Goal: Find contact information: Find contact information

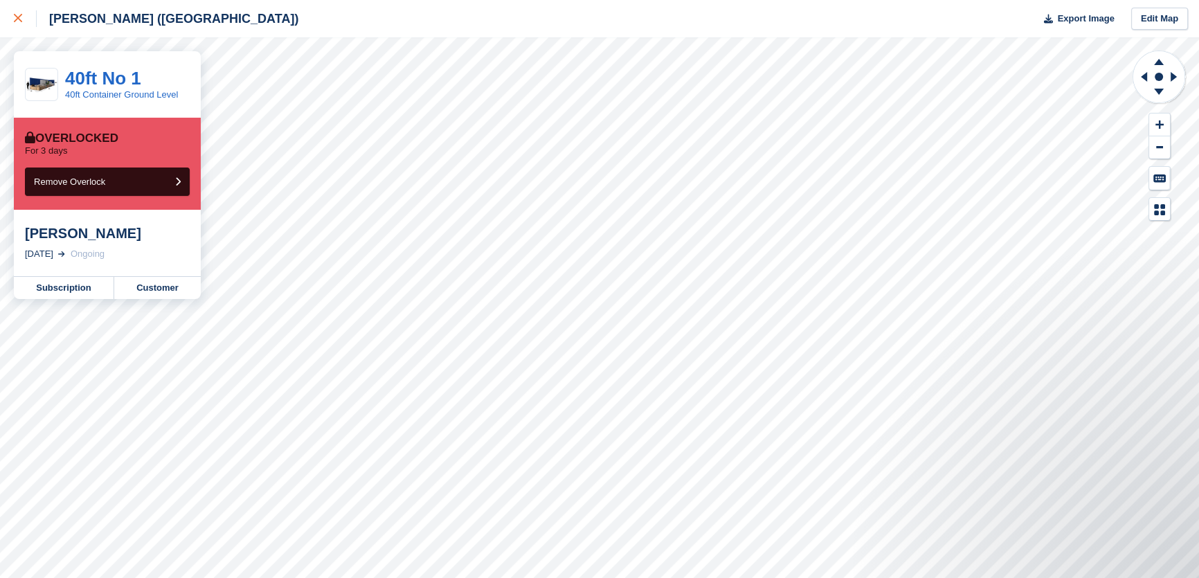
click at [22, 25] on div at bounding box center [25, 18] width 23 height 17
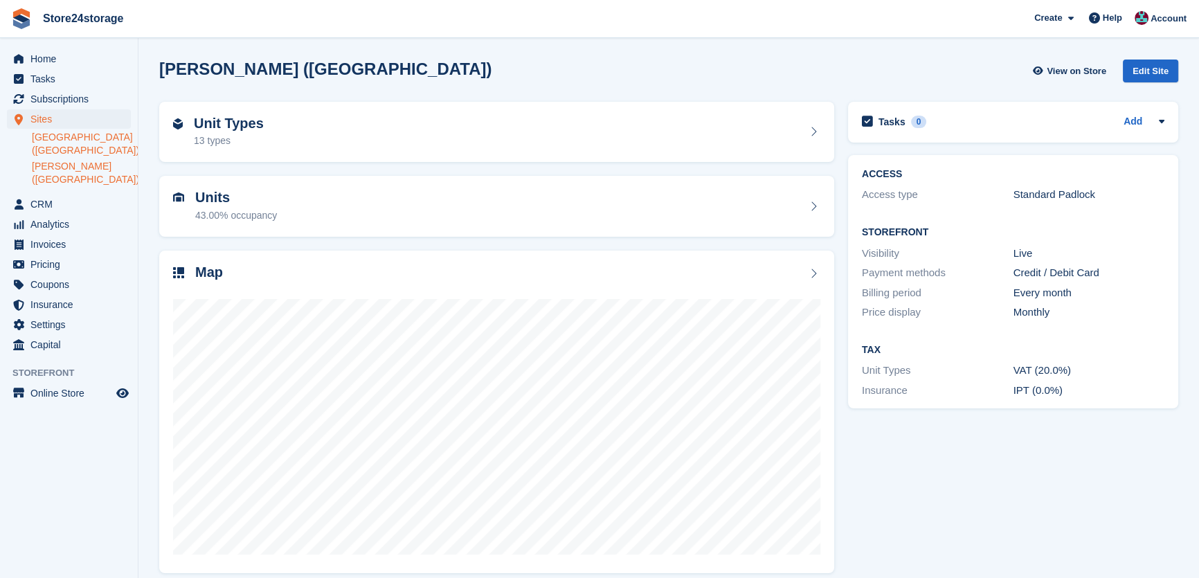
click at [94, 146] on link "[GEOGRAPHIC_DATA] ([GEOGRAPHIC_DATA])" at bounding box center [81, 144] width 99 height 26
click at [418, 267] on div "Map" at bounding box center [496, 274] width 647 height 19
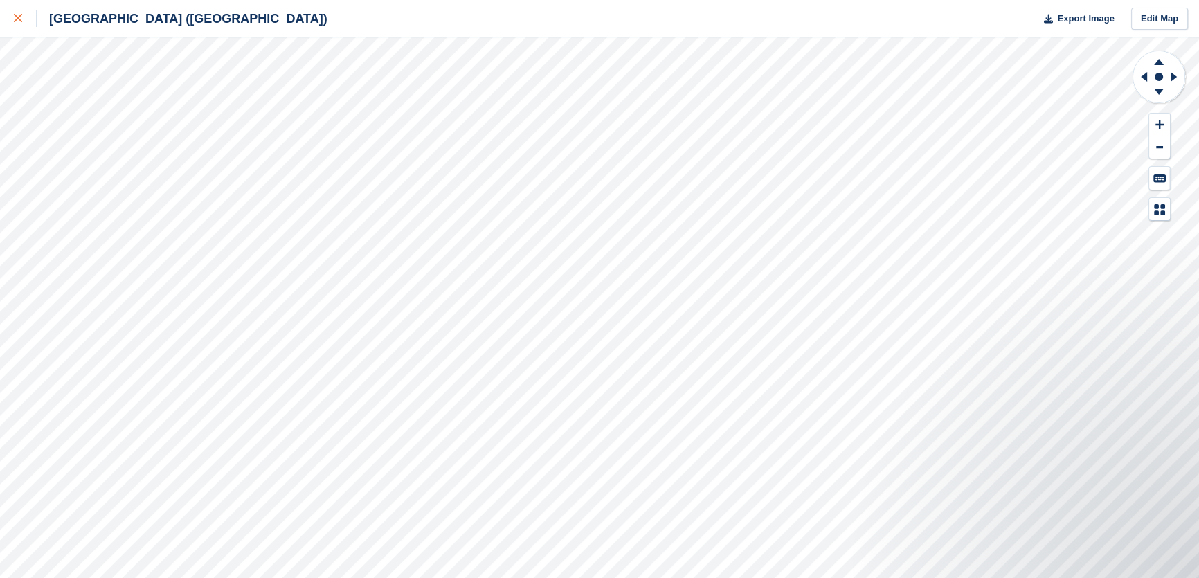
click at [9, 13] on link at bounding box center [18, 18] width 37 height 37
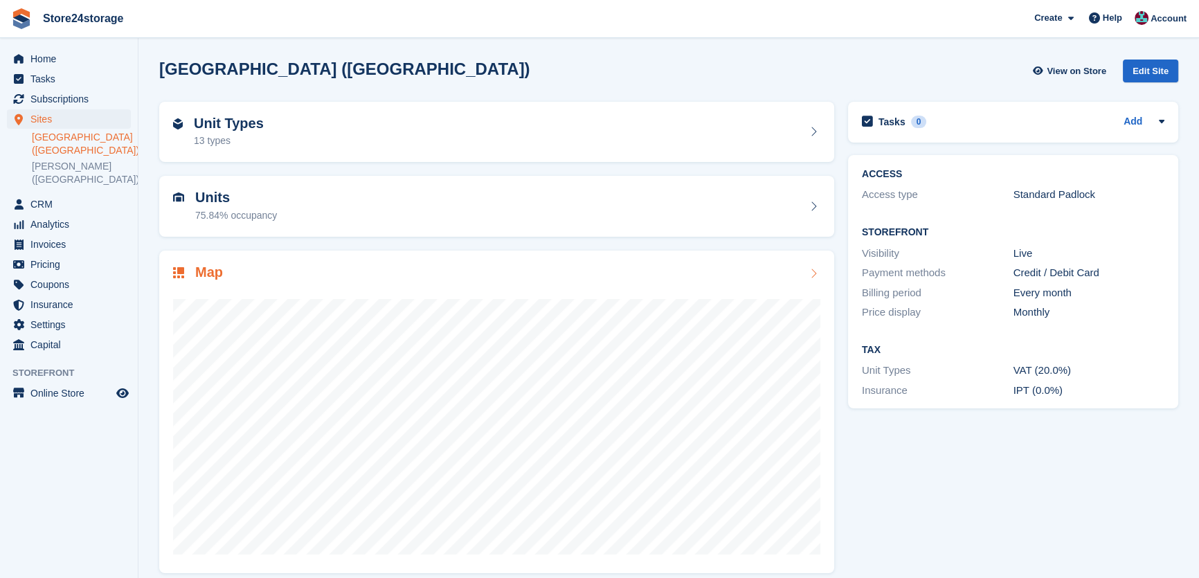
click at [362, 297] on div at bounding box center [496, 421] width 647 height 277
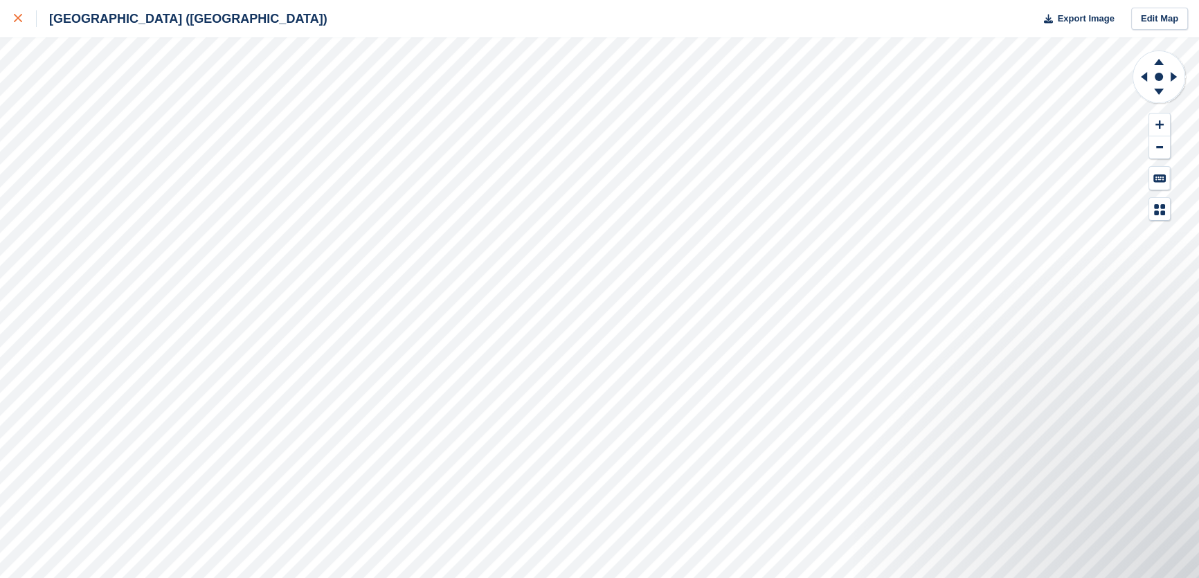
click at [28, 15] on div at bounding box center [25, 18] width 23 height 17
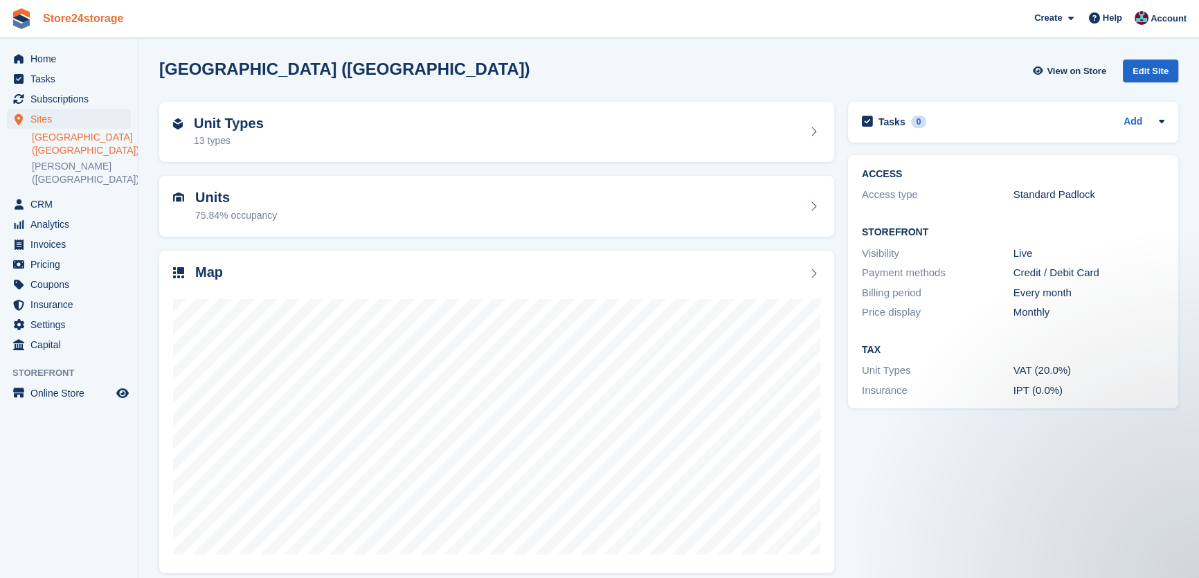
click at [48, 30] on link "Store24storage" at bounding box center [83, 18] width 92 height 23
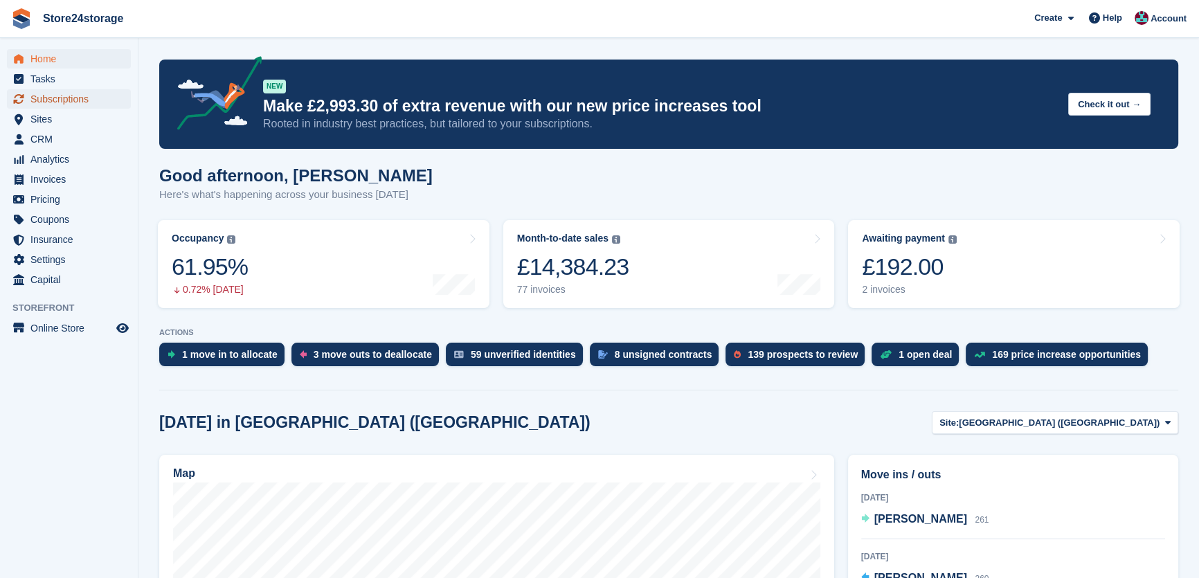
click at [86, 96] on span "Subscriptions" at bounding box center [71, 98] width 83 height 19
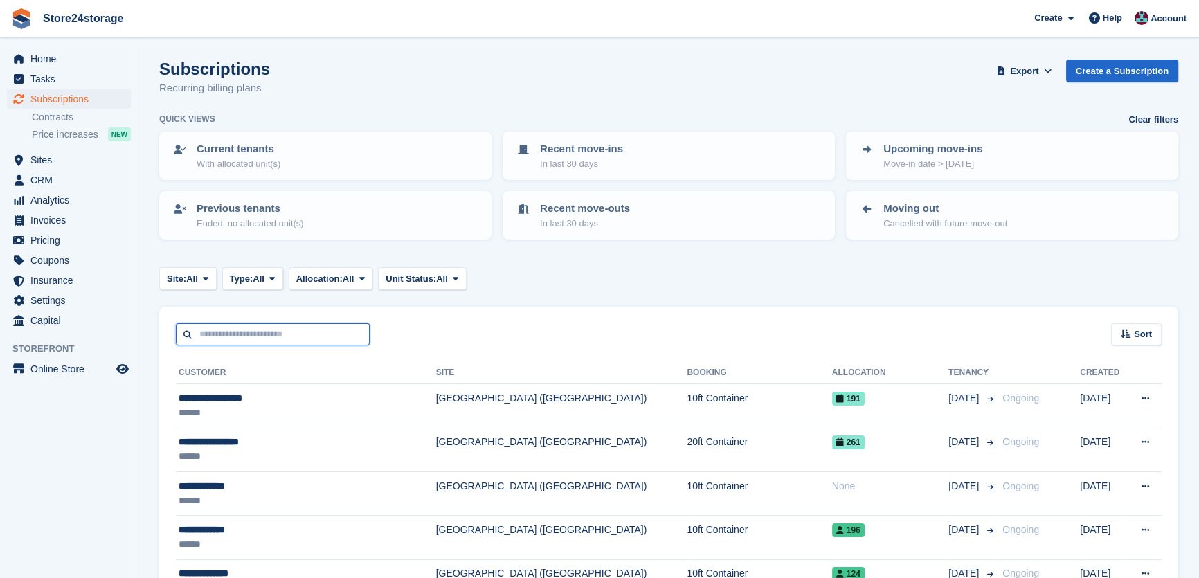
click at [242, 337] on input "text" at bounding box center [273, 334] width 194 height 23
paste input "**********"
type input "**********"
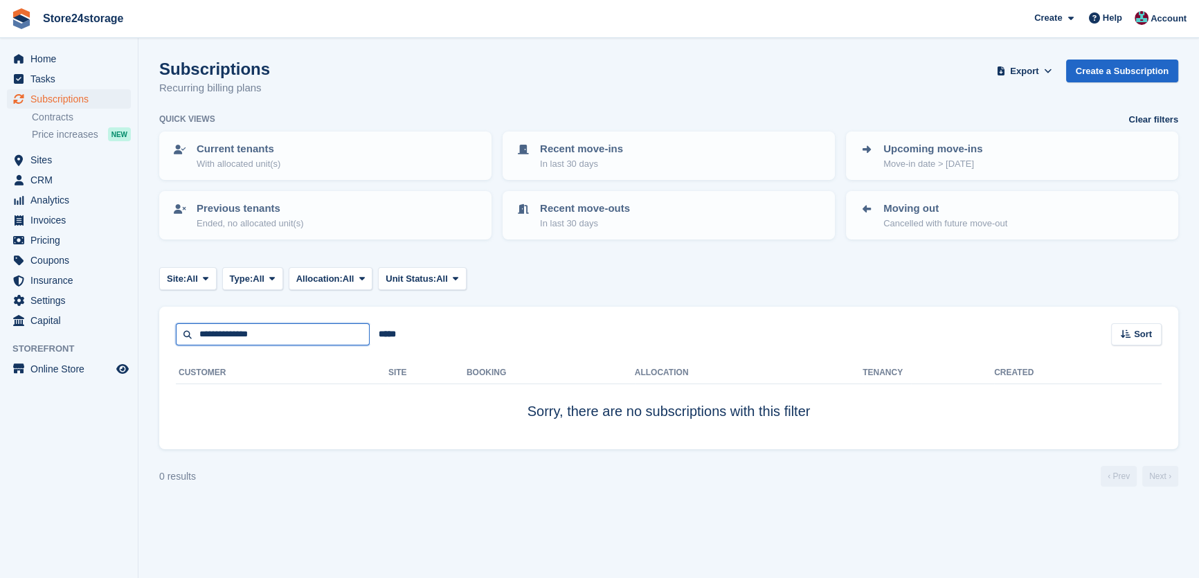
click at [280, 337] on input "**********" at bounding box center [273, 334] width 194 height 23
type input "*"
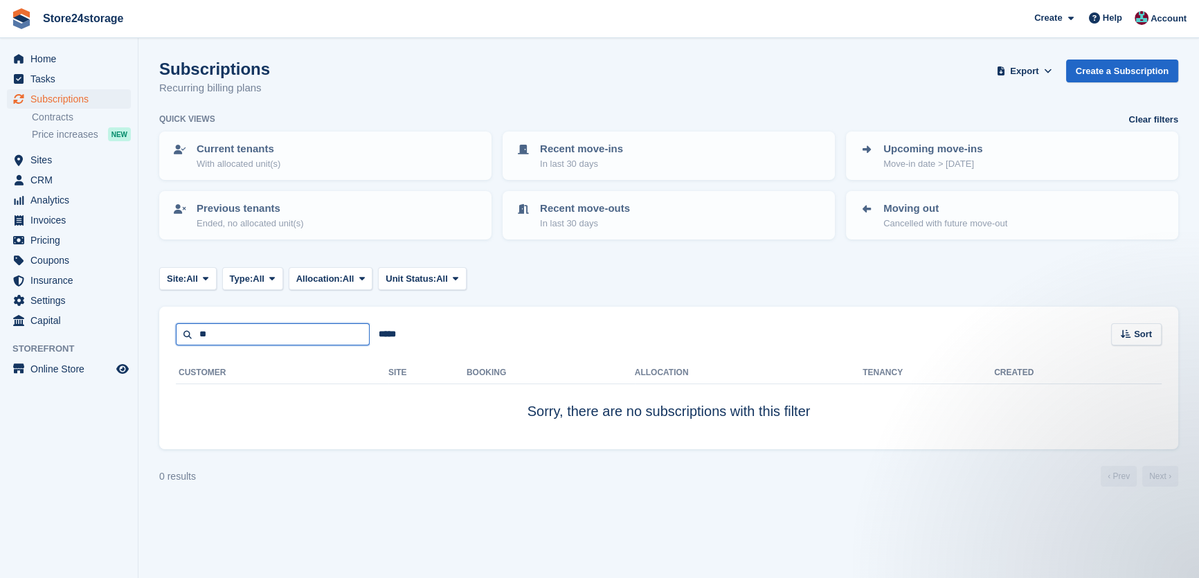
type input "*"
click at [44, 152] on span "Sites" at bounding box center [71, 159] width 83 height 19
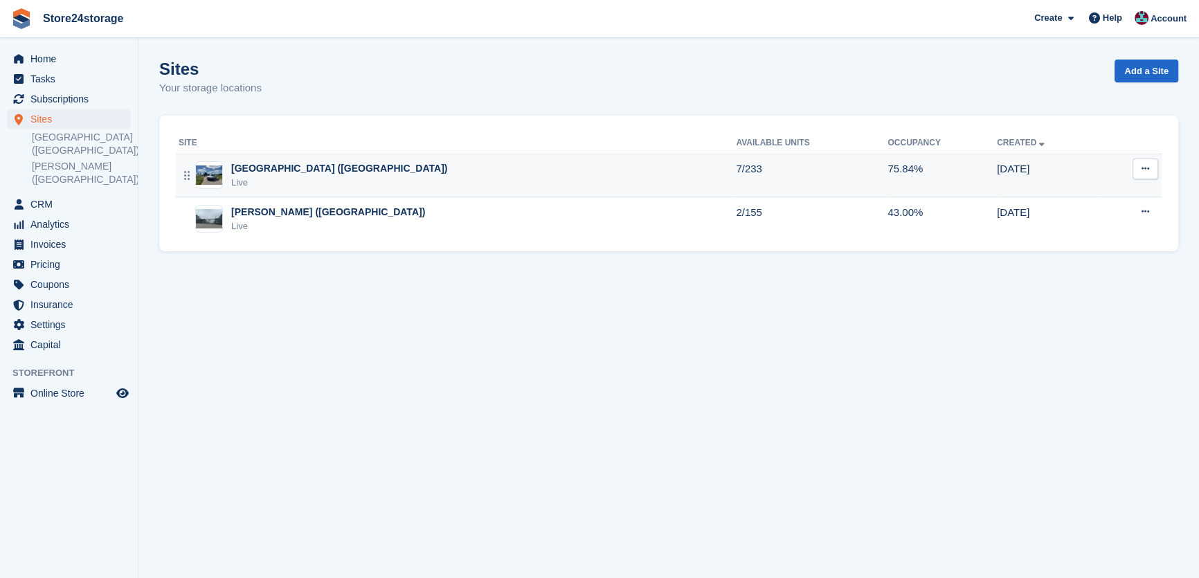
click at [276, 175] on div "[GEOGRAPHIC_DATA] ([GEOGRAPHIC_DATA])" at bounding box center [339, 168] width 216 height 15
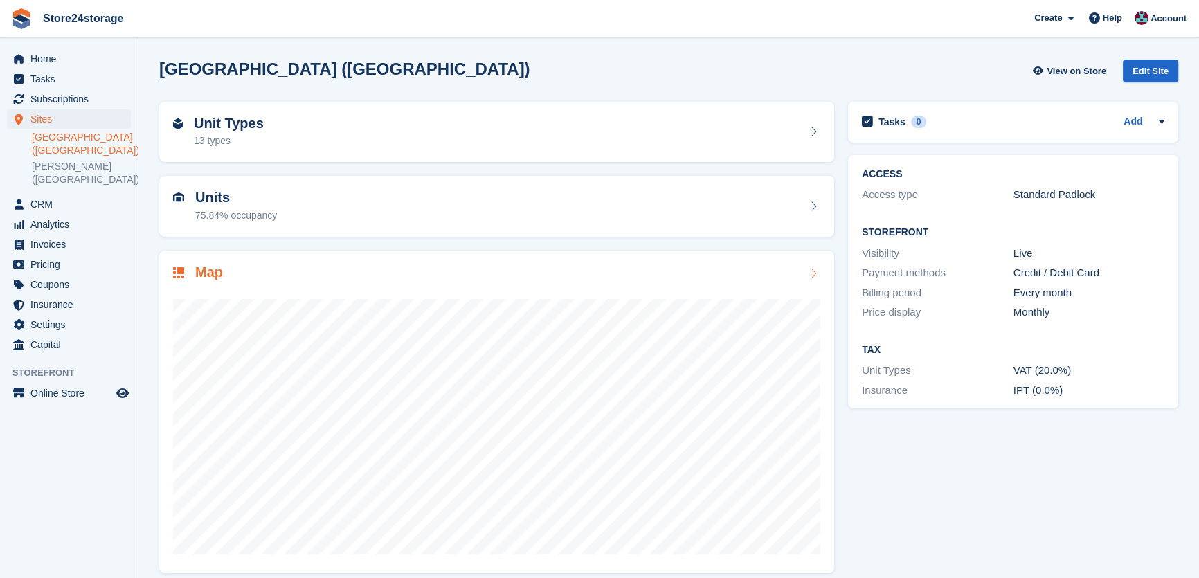
click at [461, 275] on div "Map" at bounding box center [496, 274] width 647 height 19
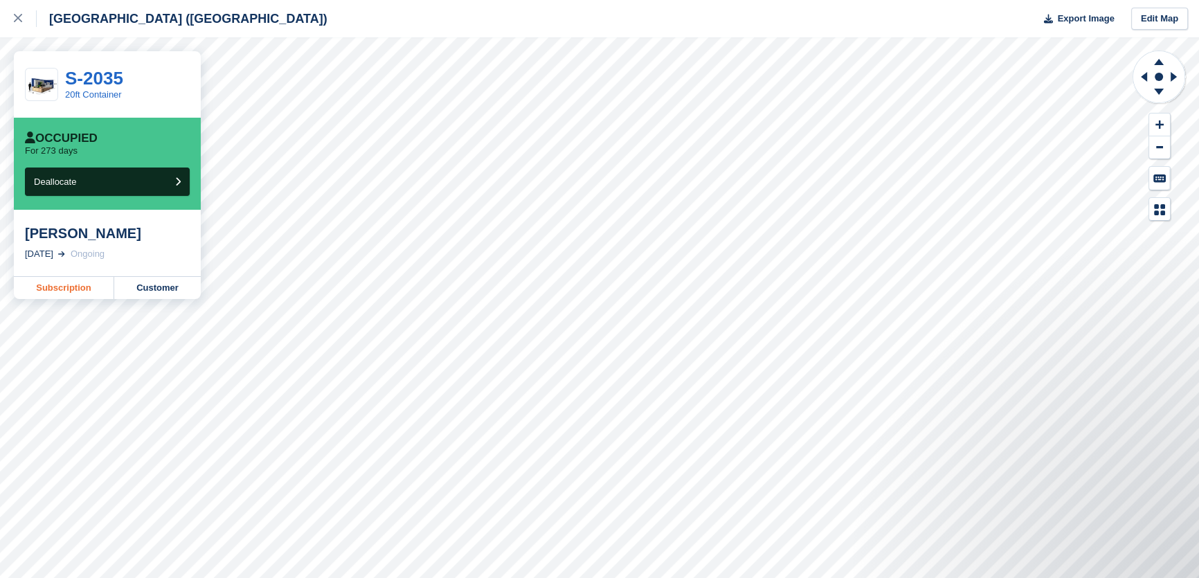
click at [86, 287] on link "Subscription" at bounding box center [64, 288] width 100 height 22
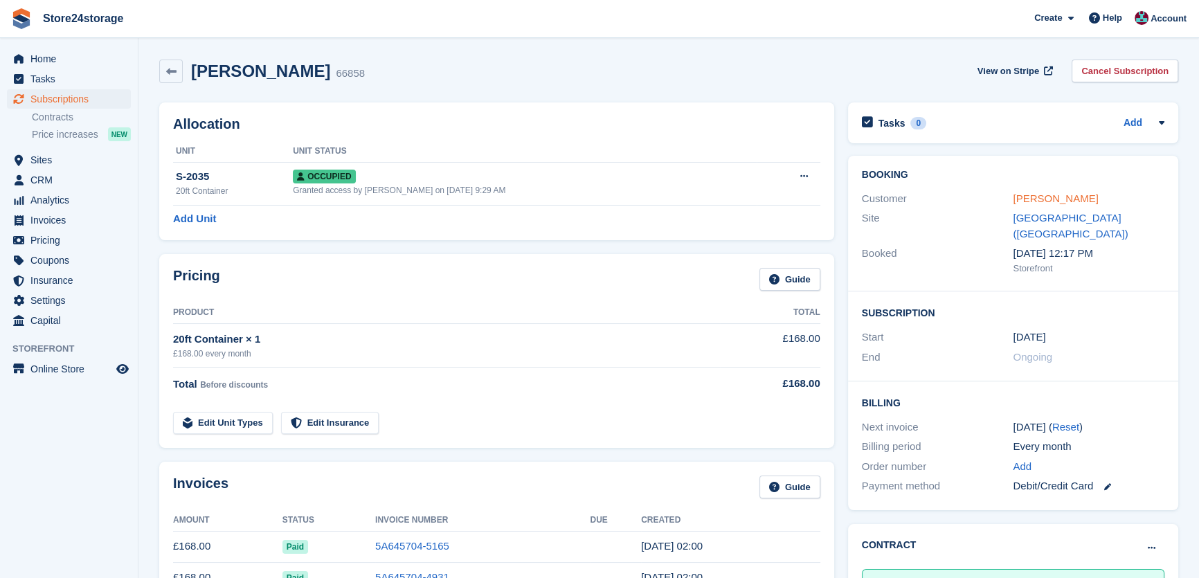
click at [1032, 196] on link "[PERSON_NAME]" at bounding box center [1055, 199] width 85 height 12
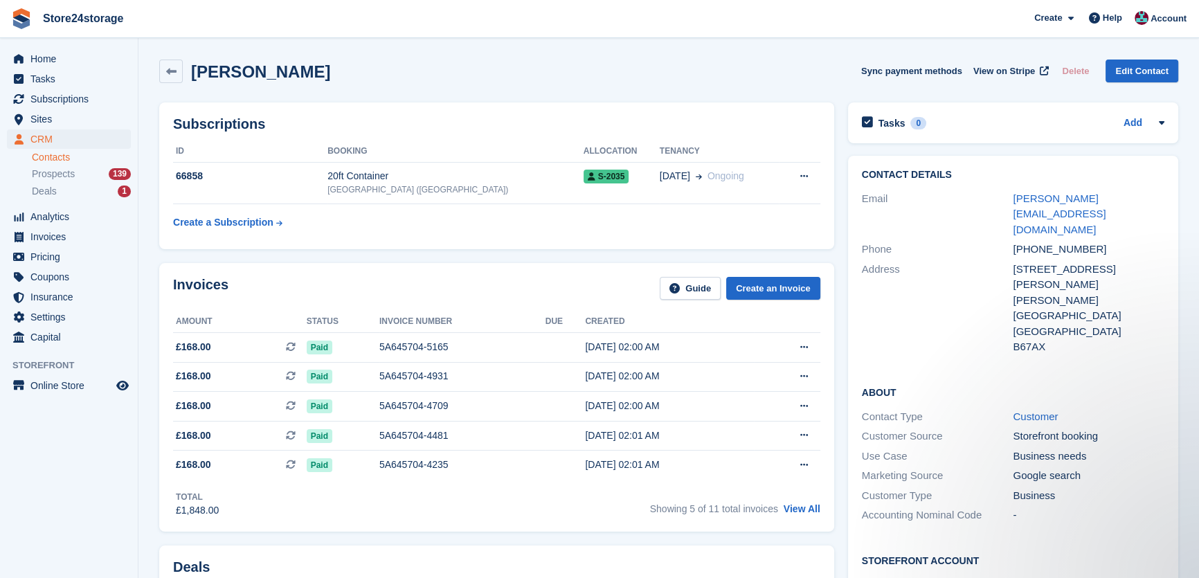
click at [213, 71] on h2 "[PERSON_NAME]" at bounding box center [260, 71] width 139 height 19
copy div "[PERSON_NAME] Sync payment methods View on Stripe Delete Edit Contact"
drag, startPoint x: 1143, startPoint y: 197, endPoint x: 1012, endPoint y: 201, distance: 131.6
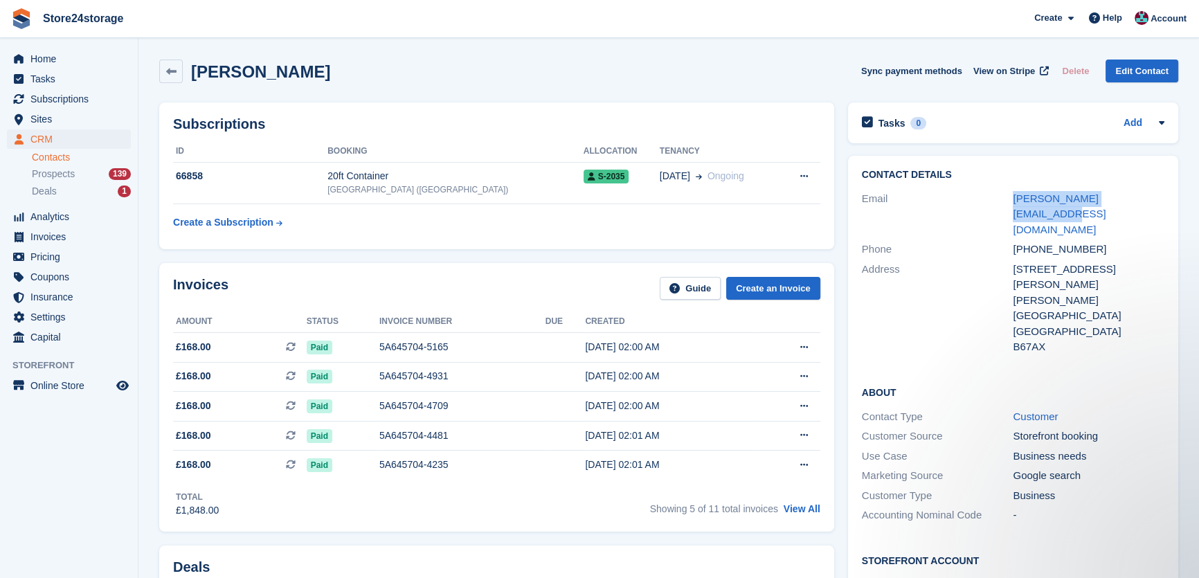
click at [1012, 201] on div "Email [PERSON_NAME][EMAIL_ADDRESS][DOMAIN_NAME]" at bounding box center [1013, 214] width 303 height 51
copy div "[PERSON_NAME][EMAIL_ADDRESS][DOMAIN_NAME]"
